Goal: Find specific page/section: Find specific page/section

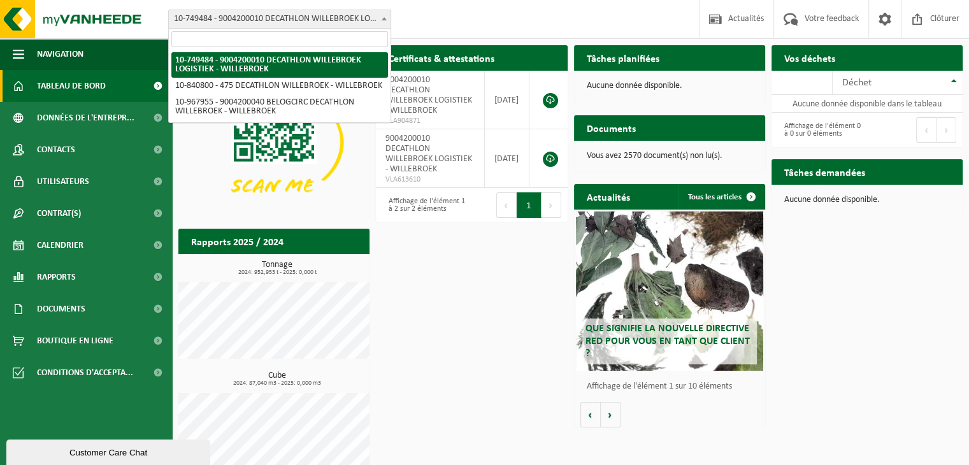
click at [383, 18] on b at bounding box center [384, 18] width 5 height 3
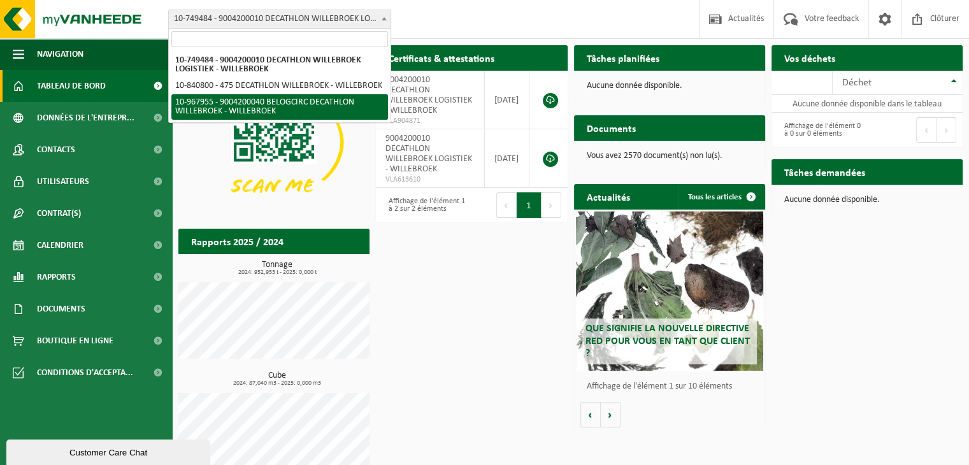
select select "154029"
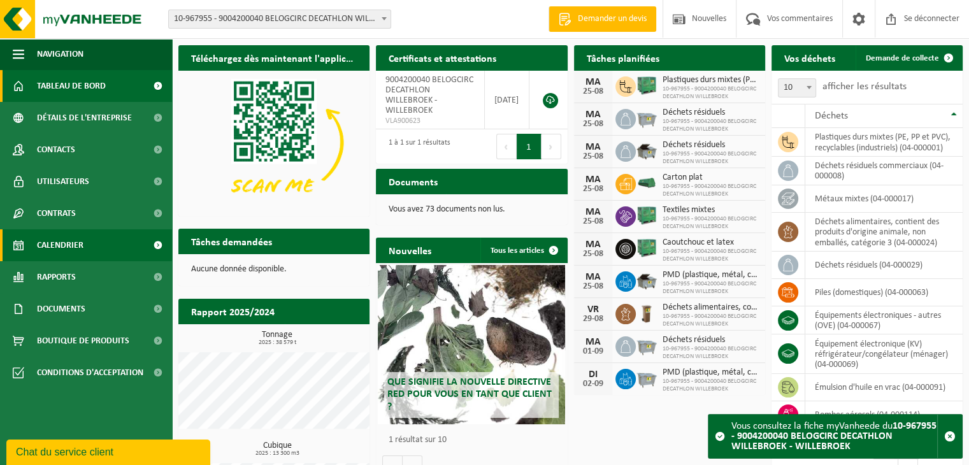
click at [54, 243] on font "Calendrier" at bounding box center [60, 246] width 46 height 10
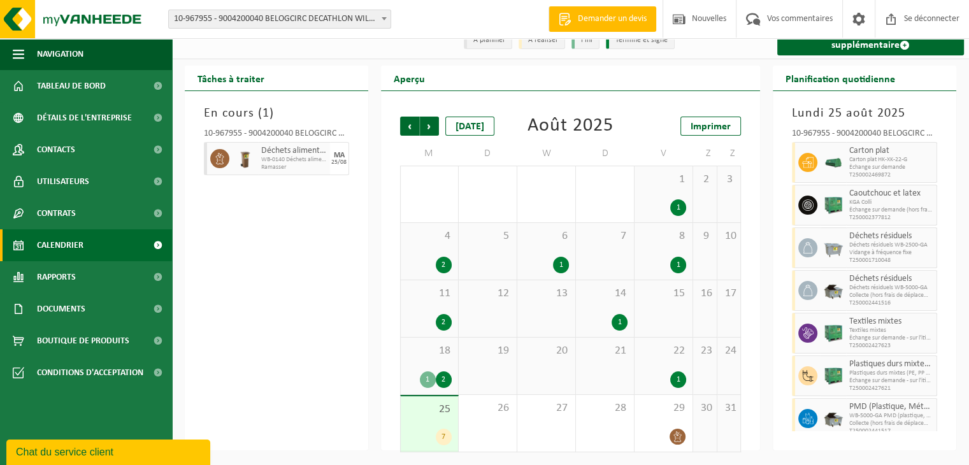
scroll to position [8, 0]
